Goal: Task Accomplishment & Management: Manage account settings

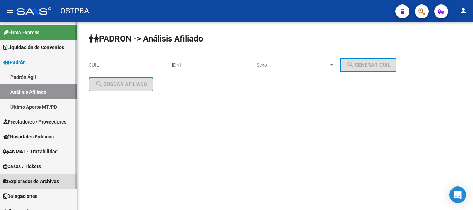
click at [34, 180] on span "Explorador de Archivos" at bounding box center [30, 182] width 55 height 8
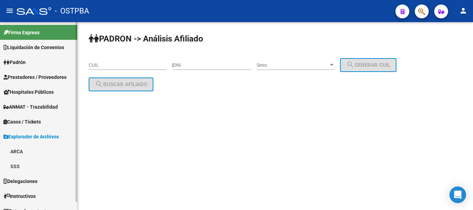
scroll to position [8, 0]
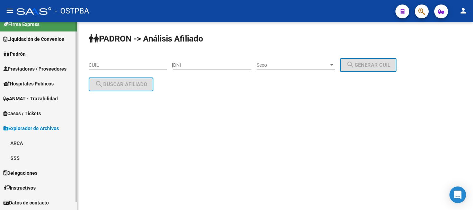
click at [19, 141] on link "ARCA" at bounding box center [38, 143] width 77 height 15
click at [46, 172] on link "Transferencias Detalles" at bounding box center [38, 172] width 77 height 15
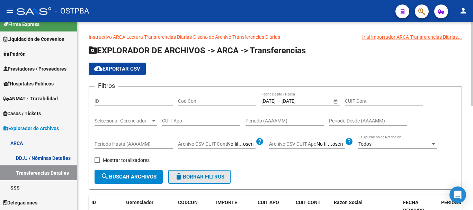
click at [195, 179] on span "delete Borrar Filtros" at bounding box center [199, 177] width 50 height 6
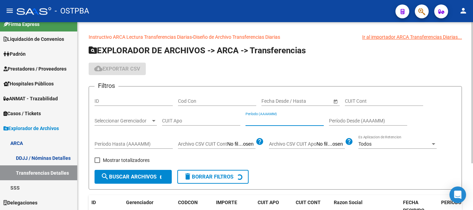
click at [267, 121] on input "Período (AAAAMM)" at bounding box center [284, 121] width 78 height 6
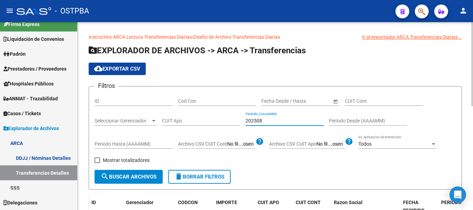
type input "202508"
click at [124, 123] on span "Seleccionar Gerenciador" at bounding box center [123, 121] width 56 height 6
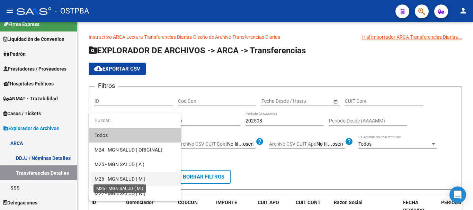
click at [114, 177] on span "M26 - MGN SALUD ( M )" at bounding box center [120, 179] width 51 height 6
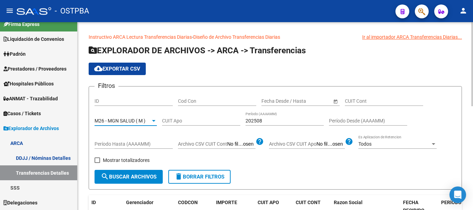
click at [191, 97] on div "Cod Con" at bounding box center [217, 99] width 78 height 14
type input "C14"
click at [116, 162] on span "Mostrar totalizadores" at bounding box center [126, 160] width 47 height 8
click at [97, 163] on input "Mostrar totalizadores" at bounding box center [97, 163] width 0 height 0
checkbox input "true"
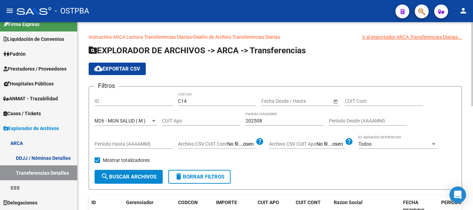
click at [119, 173] on button "search Buscar Archivos" at bounding box center [129, 177] width 68 height 14
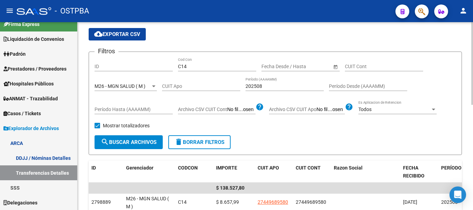
click at [216, 143] on span "delete Borrar Filtros" at bounding box center [199, 142] width 50 height 6
checkbox input "false"
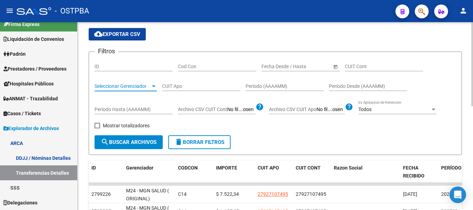
click at [156, 86] on div at bounding box center [154, 86] width 6 height 6
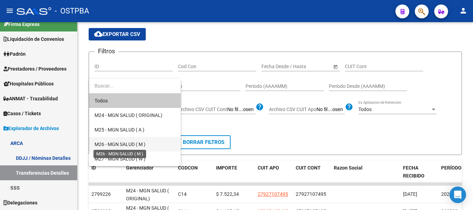
click at [120, 142] on span "M26 - MGN SALUD ( M )" at bounding box center [120, 145] width 51 height 6
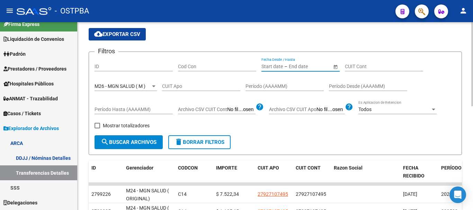
click at [298, 65] on input "text" at bounding box center [306, 67] width 34 height 6
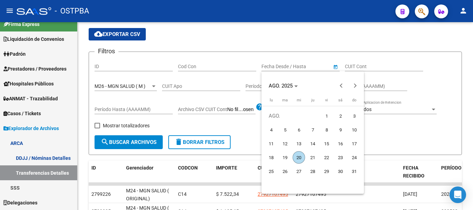
click at [332, 117] on span "1" at bounding box center [326, 116] width 12 height 12
type input "1/8/2025"
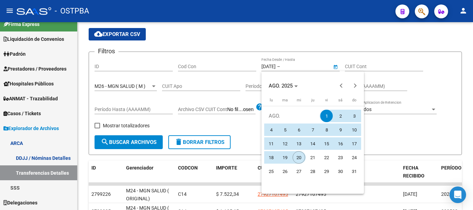
click at [299, 158] on span "20" at bounding box center [299, 157] width 12 height 12
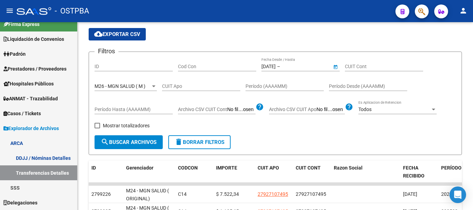
type input "20/8/2025"
click at [127, 125] on span "Mostrar totalizadores" at bounding box center [126, 126] width 47 height 8
click at [97, 128] on input "Mostrar totalizadores" at bounding box center [97, 128] width 0 height 0
checkbox input "true"
click at [198, 65] on input "Cod Con" at bounding box center [217, 67] width 78 height 6
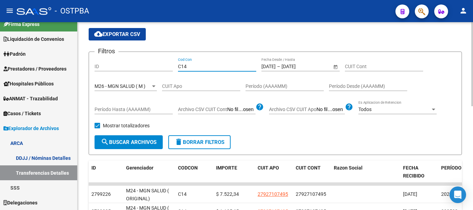
type input "C14"
click at [142, 143] on span "search Buscar Archivos" at bounding box center [129, 142] width 56 height 6
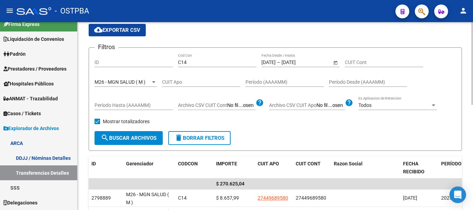
scroll to position [0, 0]
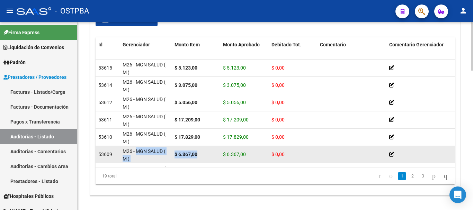
drag, startPoint x: 136, startPoint y: 155, endPoint x: 208, endPoint y: 155, distance: 72.3
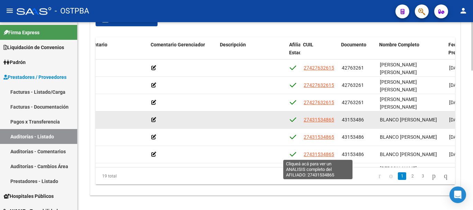
scroll to position [0, 239]
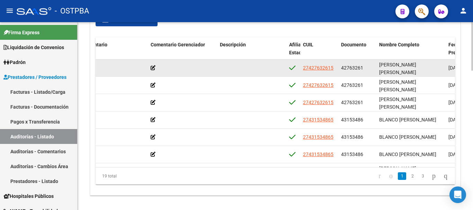
click at [325, 63] on datatable-body-cell "27427632615" at bounding box center [319, 68] width 38 height 17
click at [325, 67] on span "27427632615" at bounding box center [318, 68] width 30 height 6
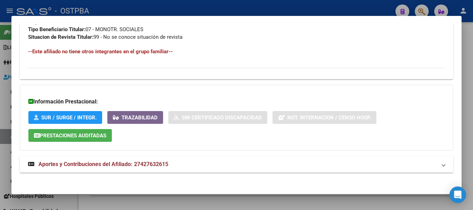
scroll to position [367, 0]
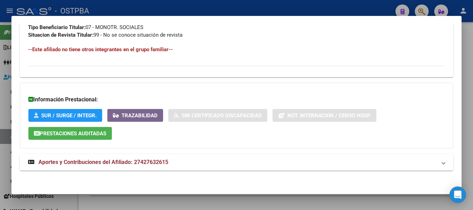
click at [161, 165] on strong "Aportes y Contribuciones del Afiliado: 27427632615" at bounding box center [98, 162] width 140 height 8
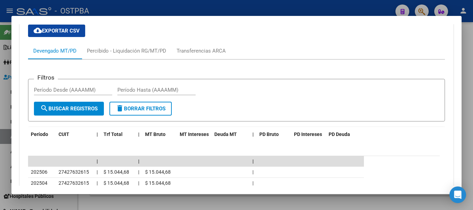
scroll to position [556, 0]
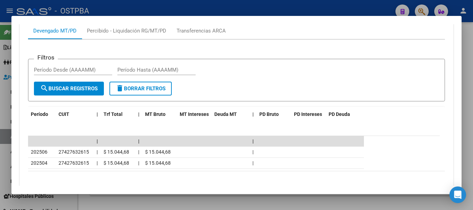
click at [191, 9] on div at bounding box center [236, 105] width 473 height 210
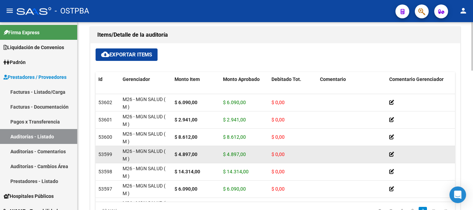
scroll to position [229, 0]
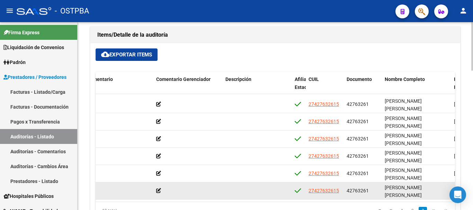
drag, startPoint x: 296, startPoint y: 189, endPoint x: 260, endPoint y: 185, distance: 36.3
click at [262, 185] on div "53596 M26 - MGN SALUD ( M ) $ 2.941,00 $ 2.941,00 $ 0,00 27427632615 42763261 L…" at bounding box center [330, 190] width 935 height 17
click at [255, 183] on datatable-body-cell at bounding box center [257, 190] width 69 height 17
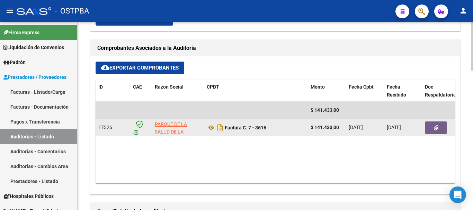
scroll to position [300, 0]
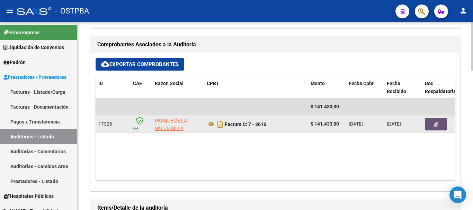
click at [435, 126] on icon "button" at bounding box center [436, 124] width 5 height 5
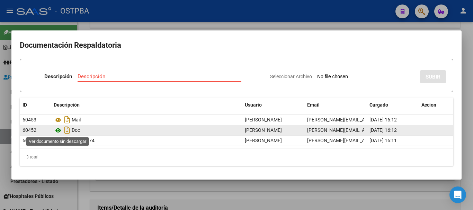
click at [59, 129] on icon at bounding box center [58, 130] width 9 height 8
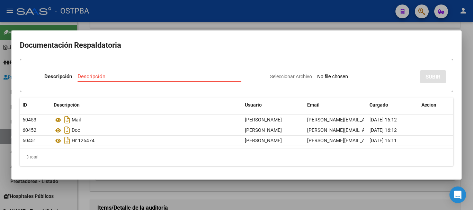
click at [216, 194] on div at bounding box center [236, 105] width 473 height 210
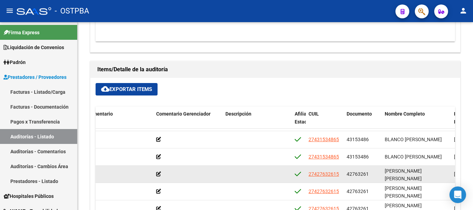
scroll to position [56, 233]
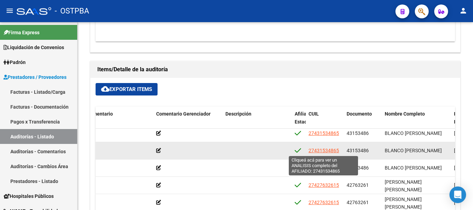
click at [327, 150] on span "27431534865" at bounding box center [323, 151] width 30 height 6
type textarea "27431534865"
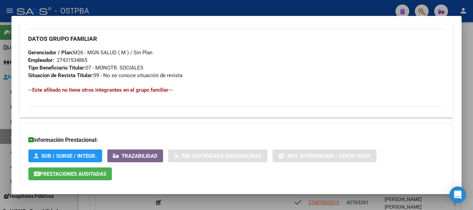
scroll to position [367, 0]
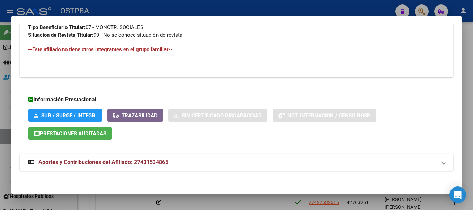
click at [172, 161] on mat-panel-title "Aportes y Contribuciones del Afiliado: 27431534865" at bounding box center [232, 162] width 408 height 8
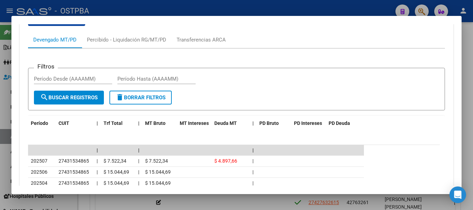
scroll to position [581, 0]
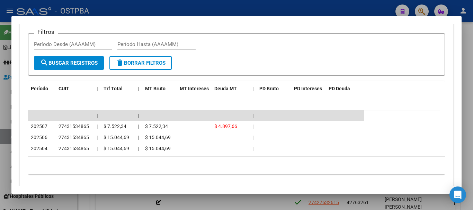
click at [177, 12] on div at bounding box center [236, 105] width 473 height 210
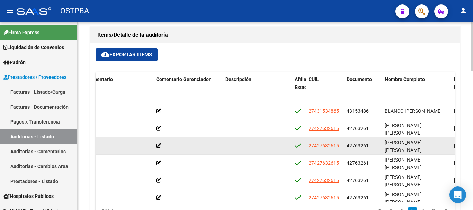
scroll to position [90, 233]
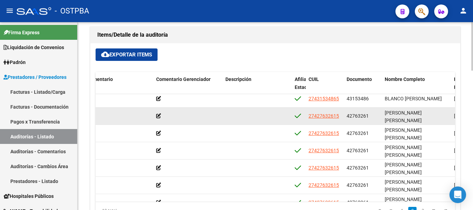
drag, startPoint x: 347, startPoint y: 116, endPoint x: 372, endPoint y: 116, distance: 25.6
click at [372, 116] on div "42763261" at bounding box center [363, 116] width 33 height 8
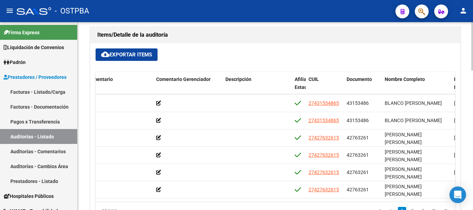
scroll to position [47, 233]
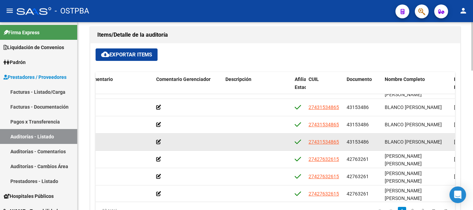
drag, startPoint x: 372, startPoint y: 142, endPoint x: 346, endPoint y: 142, distance: 26.3
click at [346, 142] on datatable-body-cell "43153486" at bounding box center [363, 142] width 38 height 17
copy span "43153486"
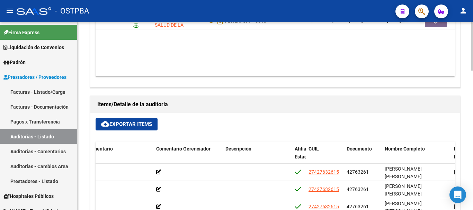
scroll to position [404, 0]
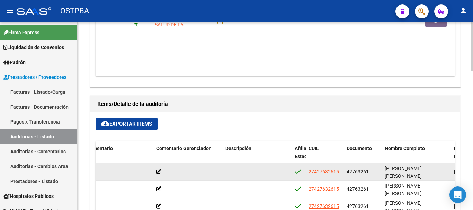
click at [160, 171] on icon at bounding box center [158, 171] width 5 height 5
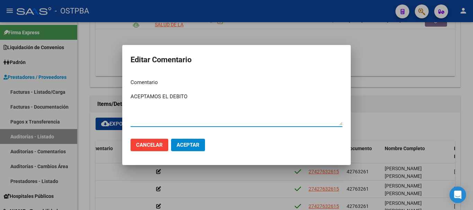
type textarea "ACEPTAMOS EL DEBITO"
click at [185, 143] on span "Aceptar" at bounding box center [188, 145] width 23 height 6
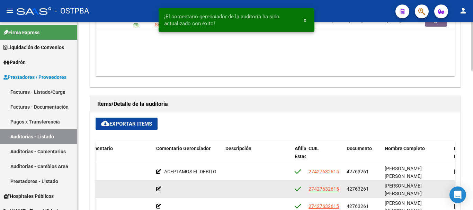
click at [161, 191] on icon at bounding box center [158, 189] width 5 height 5
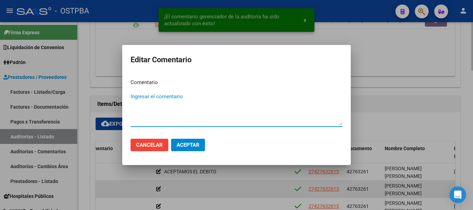
paste textarea "ACEPTAMOS EL DEBITO"
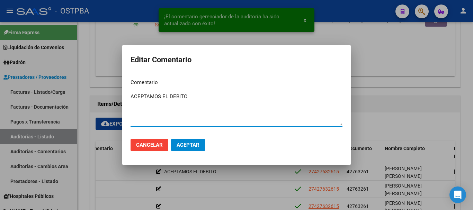
type textarea "ACEPTAMOS EL DEBITO"
click at [191, 145] on span "Aceptar" at bounding box center [188, 145] width 23 height 6
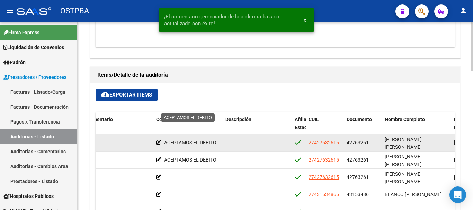
scroll to position [474, 0]
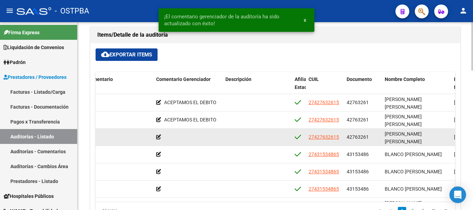
click at [155, 137] on datatable-body-cell at bounding box center [187, 137] width 69 height 17
click at [160, 137] on icon at bounding box center [158, 137] width 5 height 5
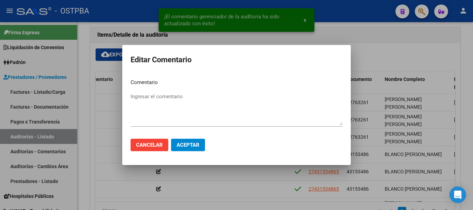
paste textarea "ACEPTAMOS EL DEBITO"
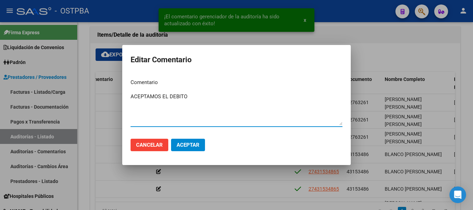
type textarea "ACEPTAMOS EL DEBITO"
click at [186, 141] on button "Aceptar" at bounding box center [188, 145] width 34 height 12
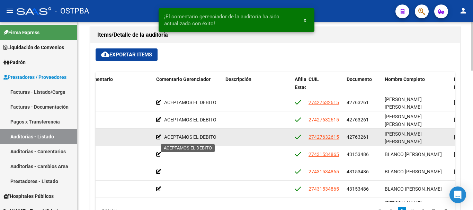
click at [160, 138] on icon at bounding box center [158, 137] width 5 height 5
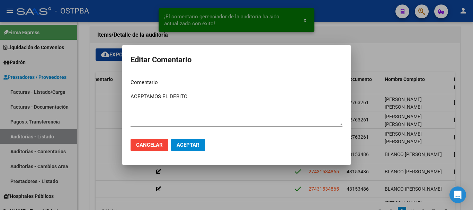
click at [157, 153] on mat-dialog-actions "Cancelar Aceptar" at bounding box center [237, 145] width 212 height 24
click at [198, 146] on span "Aceptar" at bounding box center [188, 145] width 23 height 6
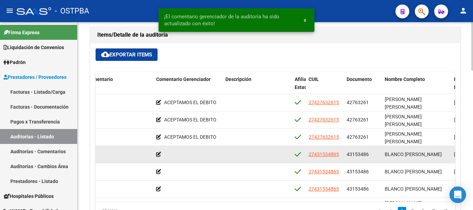
click at [160, 155] on icon at bounding box center [158, 154] width 5 height 5
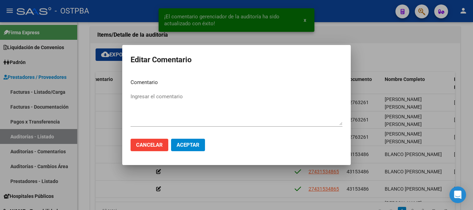
paste textarea "ACEPTAMOS EL DEBITO"
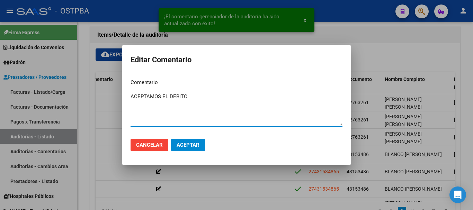
type textarea "ACEPTAMOS EL DEBITO"
click at [206, 146] on mat-dialog-actions "Cancelar Aceptar" at bounding box center [237, 145] width 212 height 24
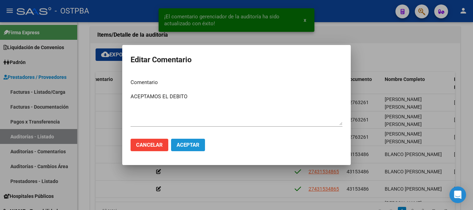
click at [185, 151] on button "Aceptar" at bounding box center [188, 145] width 34 height 12
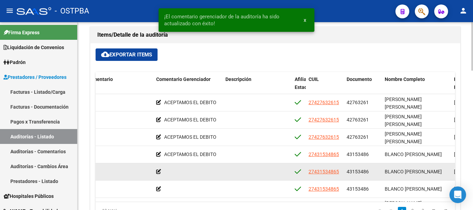
click at [159, 171] on icon at bounding box center [158, 171] width 5 height 5
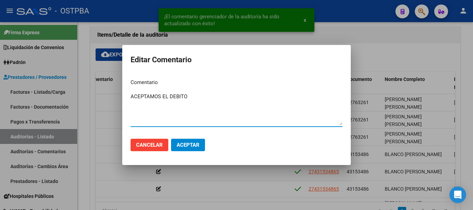
type textarea "ACEPTAMOS EL DEBITO"
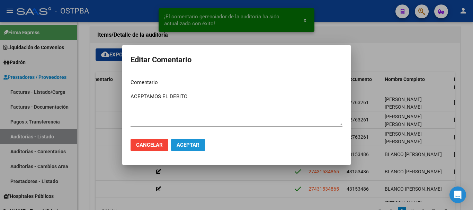
click at [194, 142] on button "Aceptar" at bounding box center [188, 145] width 34 height 12
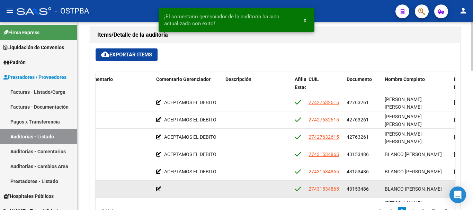
click at [156, 189] on icon at bounding box center [158, 189] width 5 height 5
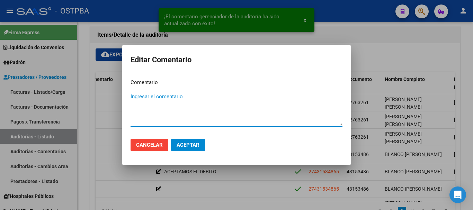
paste textarea "ACEPTAMOS EL DEBITO"
type textarea "ACEPTAMOS EL DEBITO"
click at [189, 143] on span "Aceptar" at bounding box center [188, 145] width 23 height 6
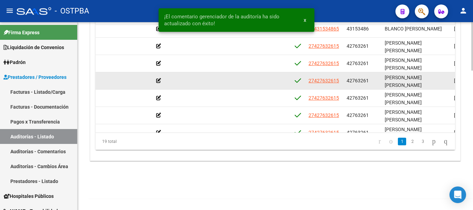
scroll to position [56, 233]
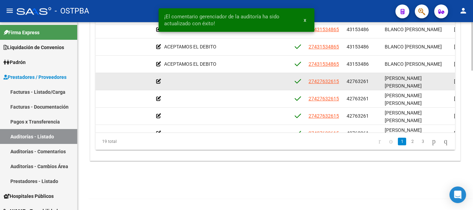
click at [159, 81] on icon at bounding box center [158, 81] width 5 height 5
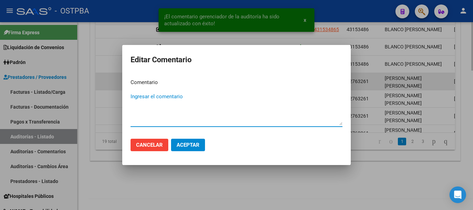
paste textarea "ACEPTAMOS EL DEBITO"
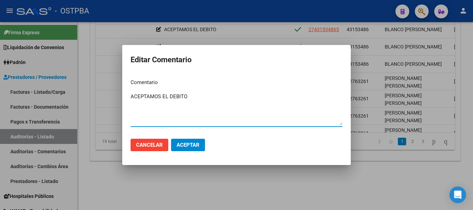
type textarea "ACEPTAMOS EL DEBITO"
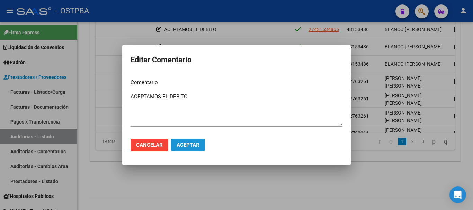
click at [188, 147] on span "Aceptar" at bounding box center [188, 145] width 23 height 6
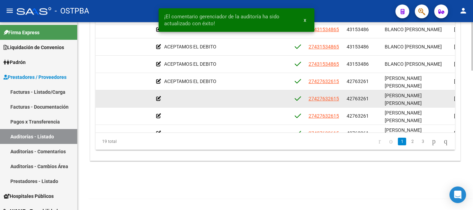
click at [158, 99] on icon at bounding box center [158, 98] width 5 height 5
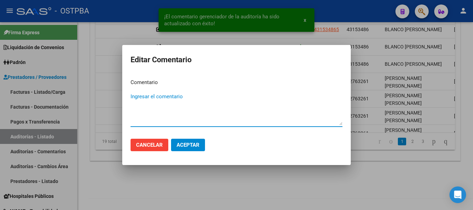
paste textarea "ACEPTAMOS EL DEBITO"
type textarea "ACEPTAMOS EL DEBITO"
click at [191, 143] on span "Aceptar" at bounding box center [188, 145] width 23 height 6
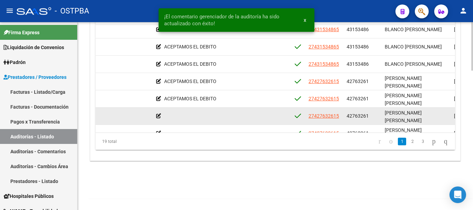
click at [156, 115] on icon at bounding box center [158, 116] width 5 height 5
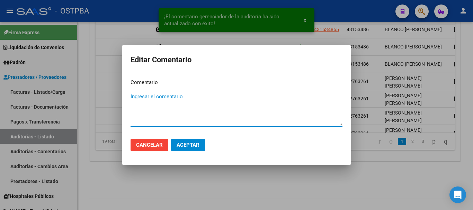
paste textarea "ACEPTAMOS EL DEBITO"
type textarea "ACEPTAMOS EL DEBITO"
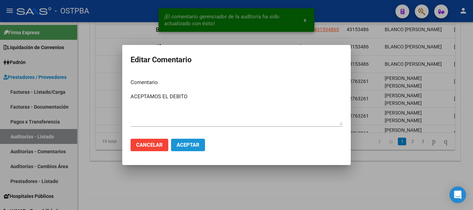
click at [194, 144] on span "Aceptar" at bounding box center [188, 145] width 23 height 6
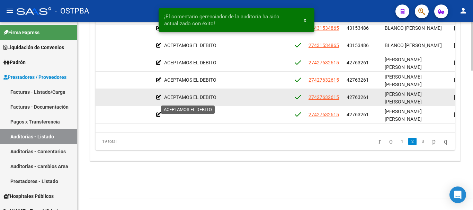
scroll to position [90, 233]
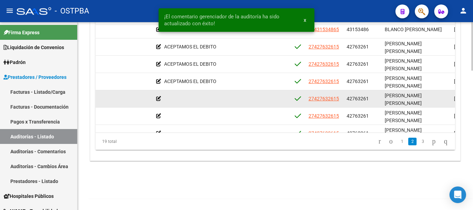
click at [156, 100] on icon at bounding box center [158, 98] width 5 height 5
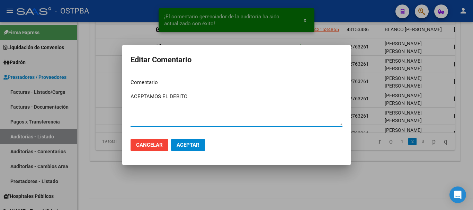
type textarea "ACEPTAMOS EL DEBITO"
click at [192, 145] on span "Aceptar" at bounding box center [188, 145] width 23 height 6
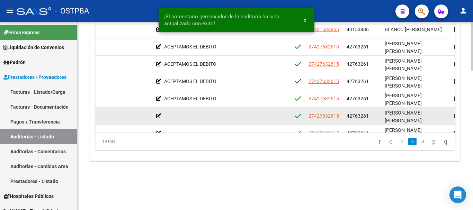
click at [156, 117] on datatable-body-cell at bounding box center [187, 116] width 69 height 17
click at [159, 114] on icon at bounding box center [158, 116] width 5 height 5
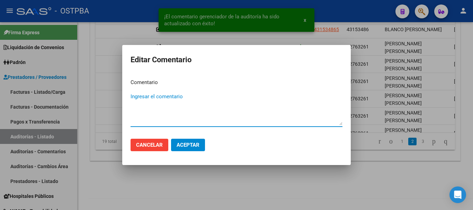
paste textarea "ACEPTAMOS EL DEBITO"
type textarea "ACEPTAMOS EL DEBITO"
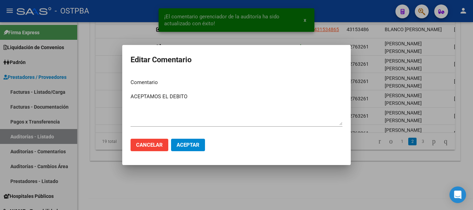
click at [184, 154] on mat-dialog-actions "Cancelar Aceptar" at bounding box center [237, 145] width 212 height 24
click at [189, 145] on span "Aceptar" at bounding box center [188, 145] width 23 height 6
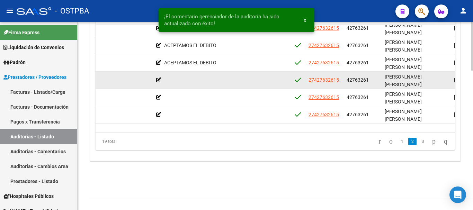
scroll to position [160, 233]
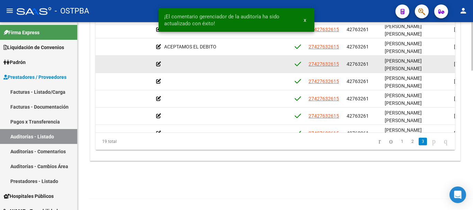
click at [159, 66] on icon at bounding box center [158, 64] width 5 height 5
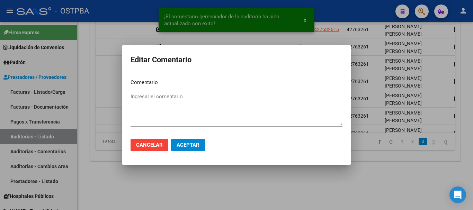
paste textarea "ACEPTAMOS EL DEBITO"
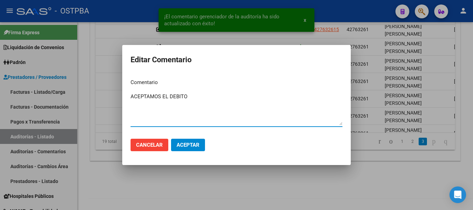
type textarea "ACEPTAMOS EL DEBITO"
click at [193, 144] on span "Aceptar" at bounding box center [188, 145] width 23 height 6
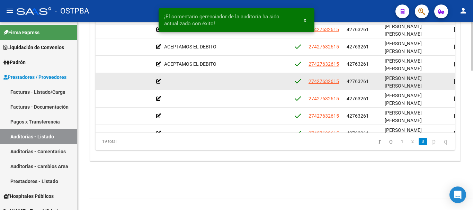
click at [159, 83] on div at bounding box center [188, 82] width 64 height 8
click at [159, 82] on icon at bounding box center [158, 81] width 5 height 5
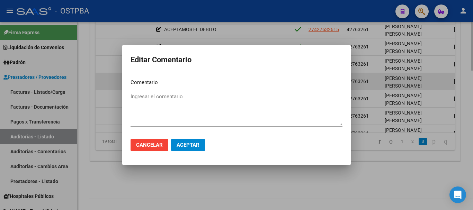
paste textarea "ACEPTAMOS EL DEBITO"
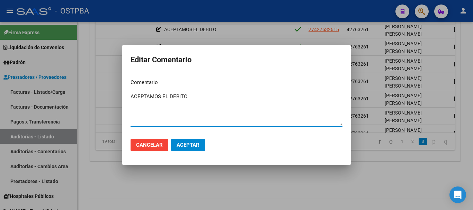
type textarea "ACEPTAMOS EL DEBITO"
click at [200, 143] on button "Aceptar" at bounding box center [188, 145] width 34 height 12
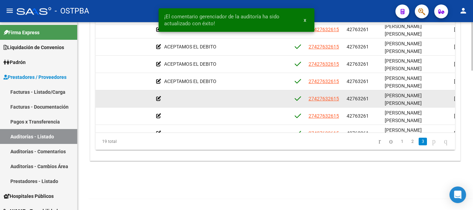
click at [158, 99] on icon at bounding box center [158, 98] width 5 height 5
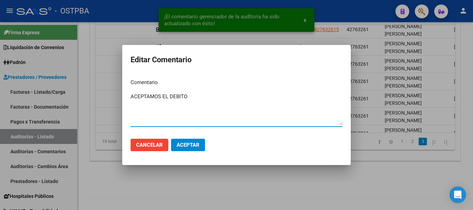
type textarea "ACEPTAMOS EL DEBITO"
click at [196, 141] on button "Aceptar" at bounding box center [188, 145] width 34 height 12
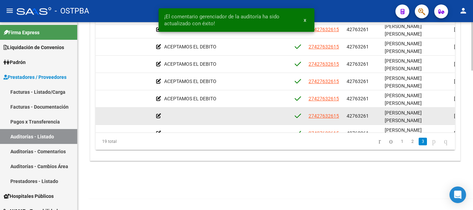
click at [158, 114] on icon at bounding box center [158, 116] width 5 height 5
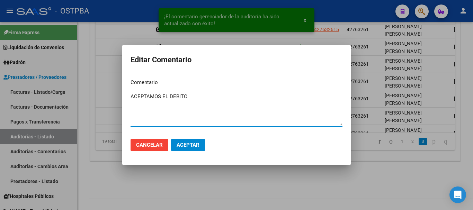
type textarea "ACEPTAMOS EL DEBITO"
click at [197, 144] on span "Aceptar" at bounding box center [188, 145] width 23 height 6
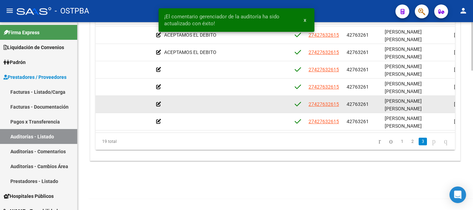
scroll to position [229, 233]
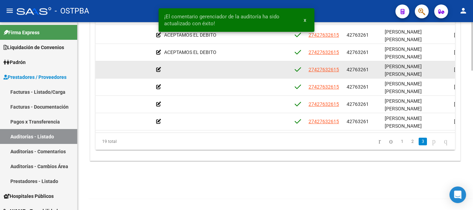
click at [159, 67] on icon at bounding box center [158, 69] width 5 height 5
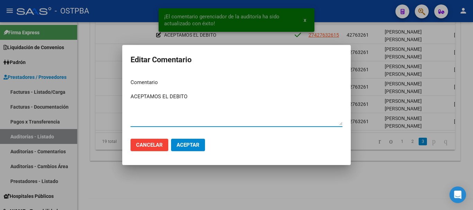
type textarea "ACEPTAMOS EL DEBITO"
click at [197, 146] on span "Aceptar" at bounding box center [188, 145] width 23 height 6
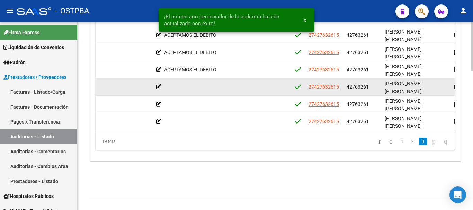
click at [161, 83] on div at bounding box center [188, 87] width 64 height 8
click at [158, 84] on icon at bounding box center [158, 86] width 5 height 5
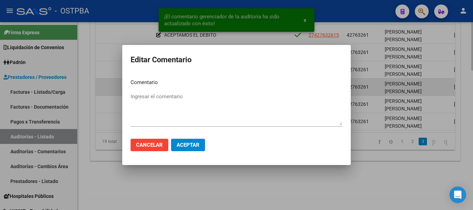
paste textarea "ACEPTAMOS EL DEBITO"
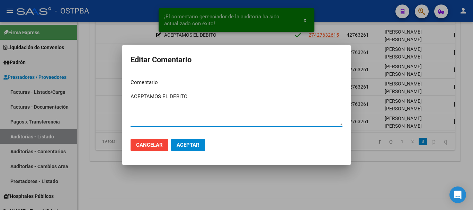
type textarea "ACEPTAMOS EL DEBITO"
click at [185, 141] on button "Aceptar" at bounding box center [188, 145] width 34 height 12
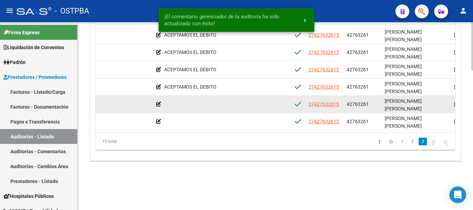
click at [156, 102] on icon at bounding box center [158, 104] width 5 height 5
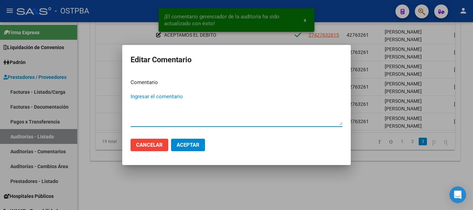
paste textarea "ACEPTAMOS EL DEBITO"
type textarea "ACEPTAMOS EL DEBITO"
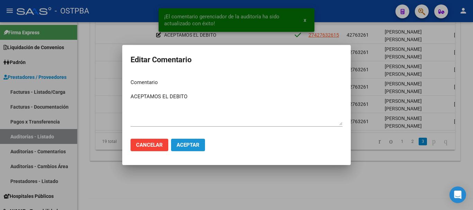
click at [189, 143] on span "Aceptar" at bounding box center [188, 145] width 23 height 6
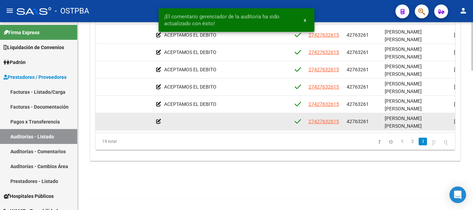
click at [156, 119] on icon at bounding box center [158, 121] width 5 height 5
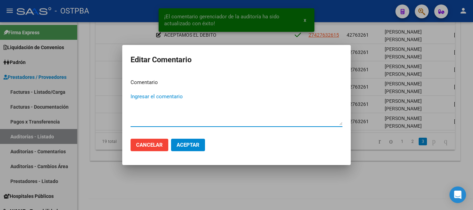
paste textarea "ACEPTAMOS EL DEBITO"
type textarea "ACEPTAMOS EL DEBITO"
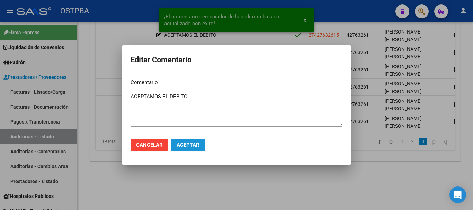
click at [189, 145] on span "Aceptar" at bounding box center [188, 145] width 23 height 6
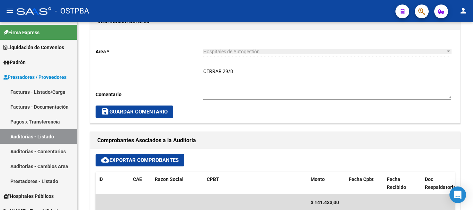
scroll to position [162, 0]
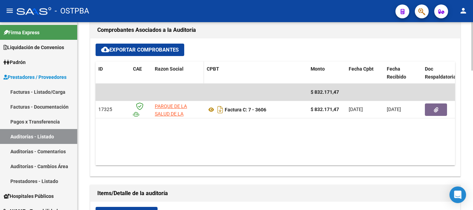
scroll to position [300, 0]
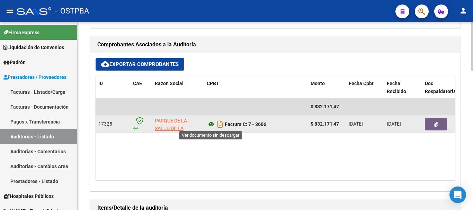
click at [211, 123] on icon at bounding box center [211, 124] width 9 height 8
click at [435, 124] on icon "button" at bounding box center [436, 124] width 5 height 5
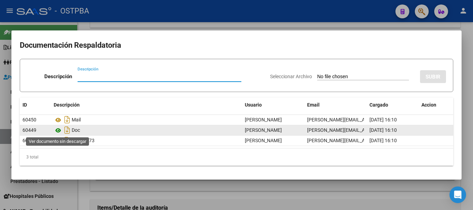
click at [59, 130] on icon at bounding box center [58, 130] width 9 height 8
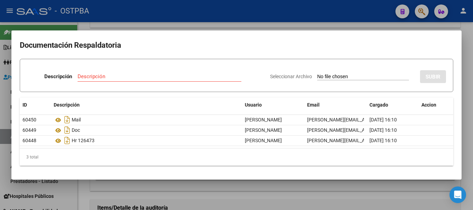
click at [247, 22] on div at bounding box center [236, 105] width 473 height 210
click at [247, 21] on mat-toolbar "menu - OSTPBA person" at bounding box center [236, 11] width 473 height 22
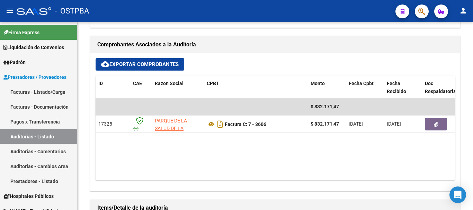
click at [250, 18] on div "- OSTPBA" at bounding box center [203, 10] width 373 height 15
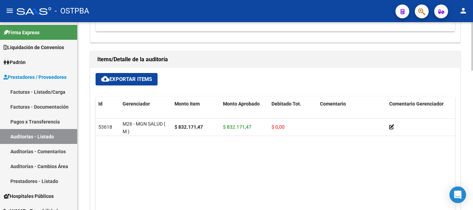
scroll to position [450, 0]
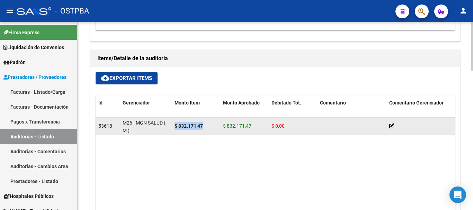
drag, startPoint x: 210, startPoint y: 128, endPoint x: 167, endPoint y: 128, distance: 42.9
copy div "$ 832.171,47"
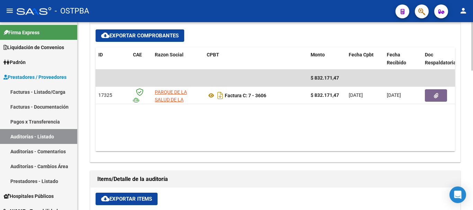
scroll to position [312, 0]
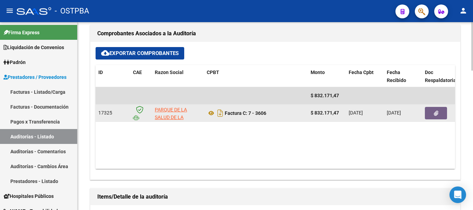
click at [433, 111] on button "button" at bounding box center [436, 113] width 22 height 12
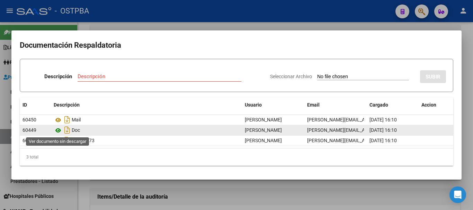
click at [56, 128] on icon at bounding box center [58, 130] width 9 height 8
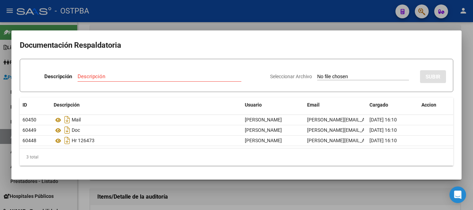
click at [166, 22] on div at bounding box center [236, 105] width 473 height 210
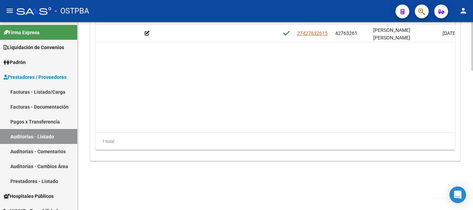
scroll to position [0, 250]
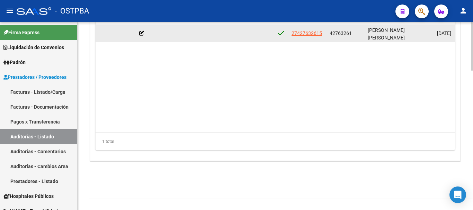
click at [144, 32] on div at bounding box center [171, 33] width 64 height 8
click at [140, 31] on icon at bounding box center [141, 33] width 5 height 5
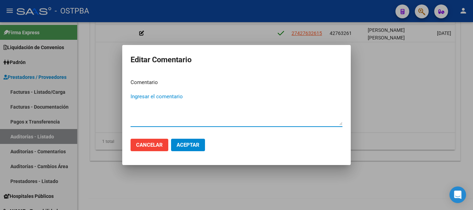
type textarea "a"
type textarea "ACEPTAMOS EL DEBITO"
click at [194, 142] on span "Aceptar" at bounding box center [188, 145] width 23 height 6
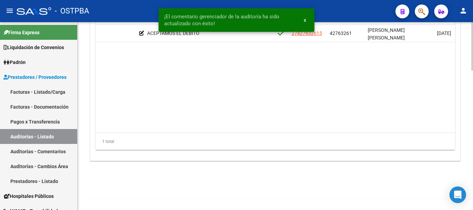
click at [196, 100] on datatable-body "53618 M26 - MGN SALUD ( M ) $ 832.171,47 $ 832.171,47 $ 0,00 ACEPTAMOS EL DEBIT…" at bounding box center [275, 79] width 359 height 108
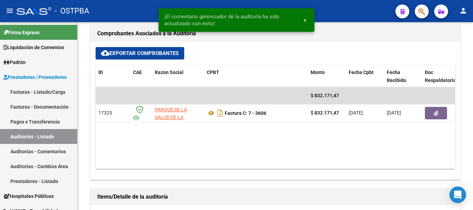
scroll to position [300, 0]
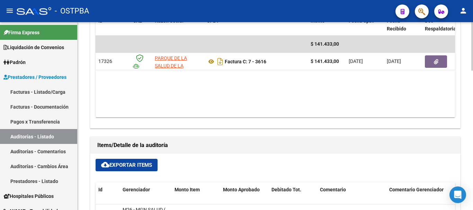
scroll to position [335, 0]
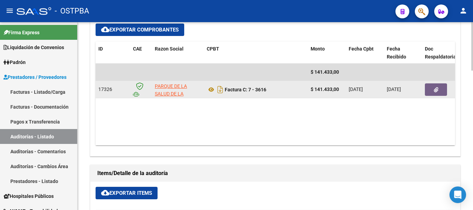
click at [435, 88] on icon "button" at bounding box center [436, 89] width 5 height 5
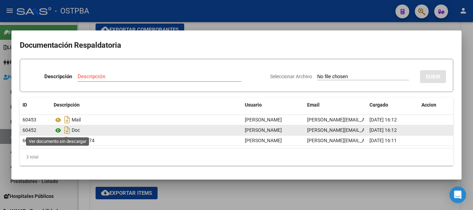
click at [59, 131] on icon at bounding box center [58, 130] width 9 height 8
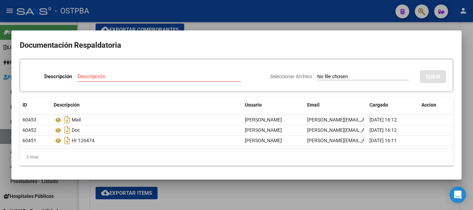
click at [169, 19] on div at bounding box center [236, 105] width 473 height 210
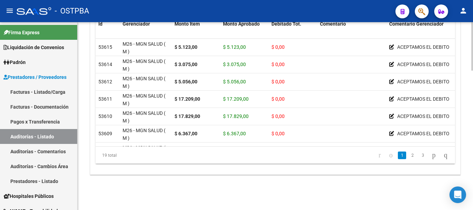
scroll to position [543, 0]
